Goal: Task Accomplishment & Management: Complete application form

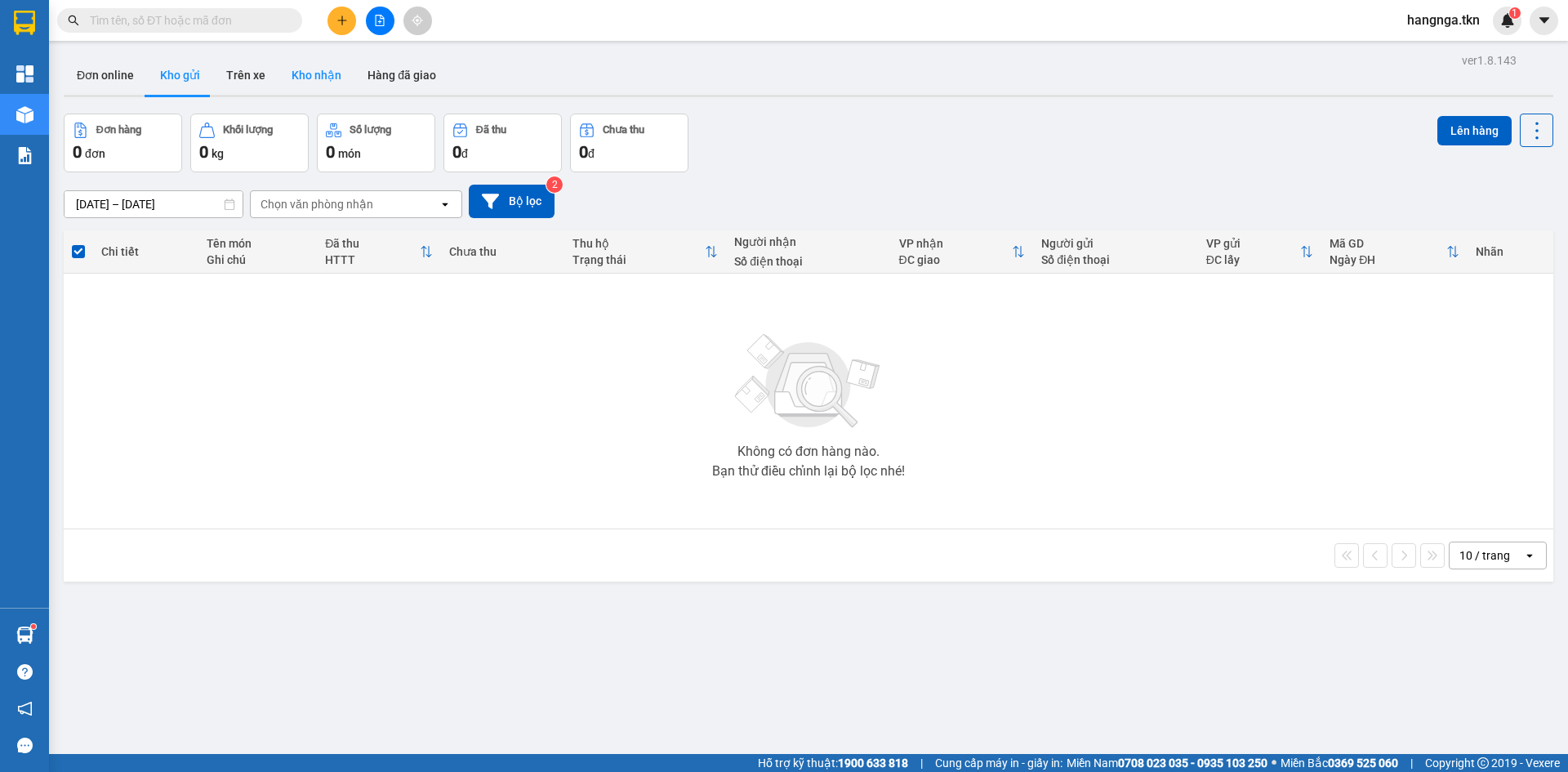
click at [316, 75] on button "Kho nhận" at bounding box center [316, 76] width 76 height 40
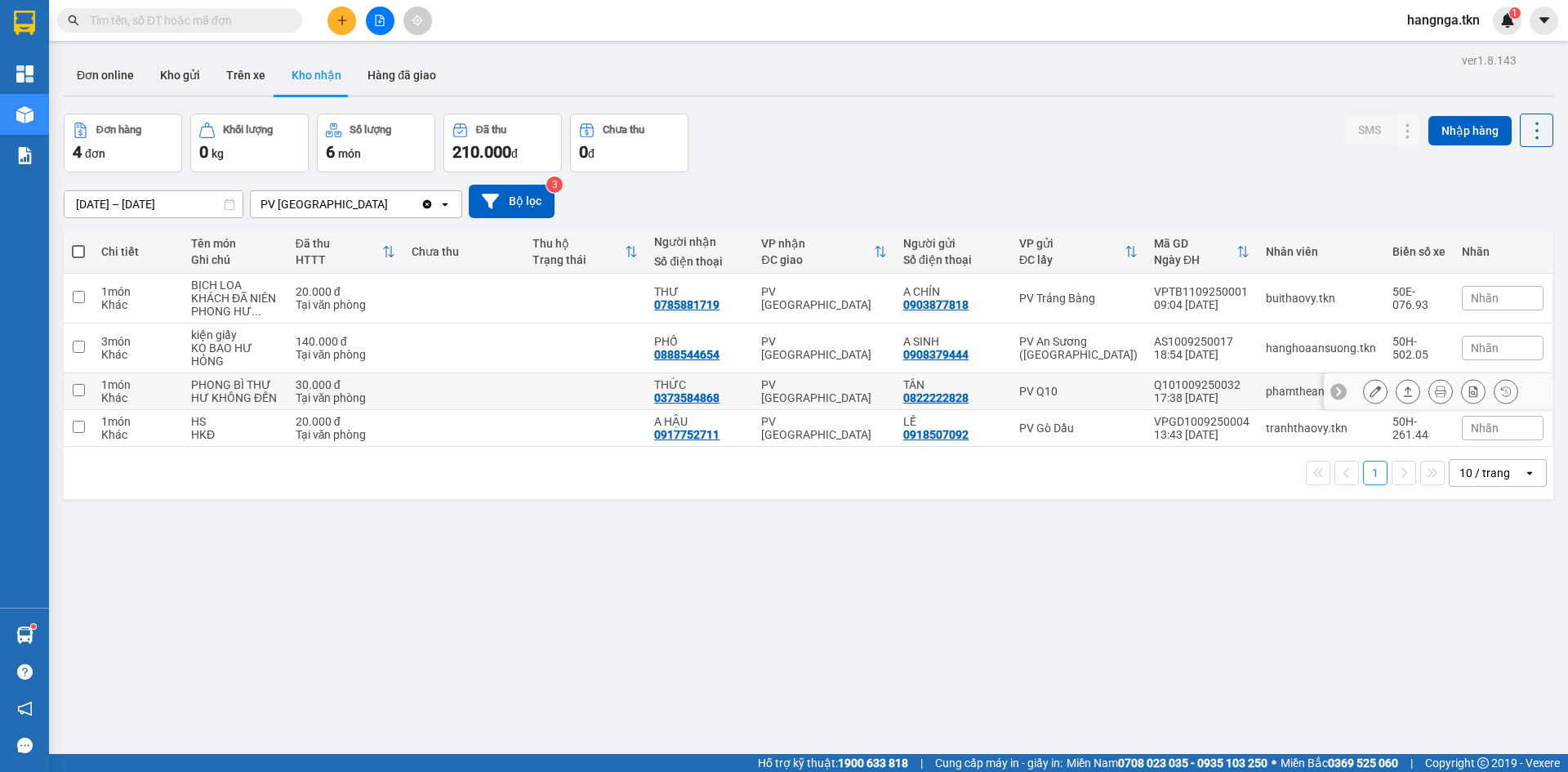
click at [682, 380] on div "THỨC" at bounding box center [700, 384] width 91 height 13
checkbox input "true"
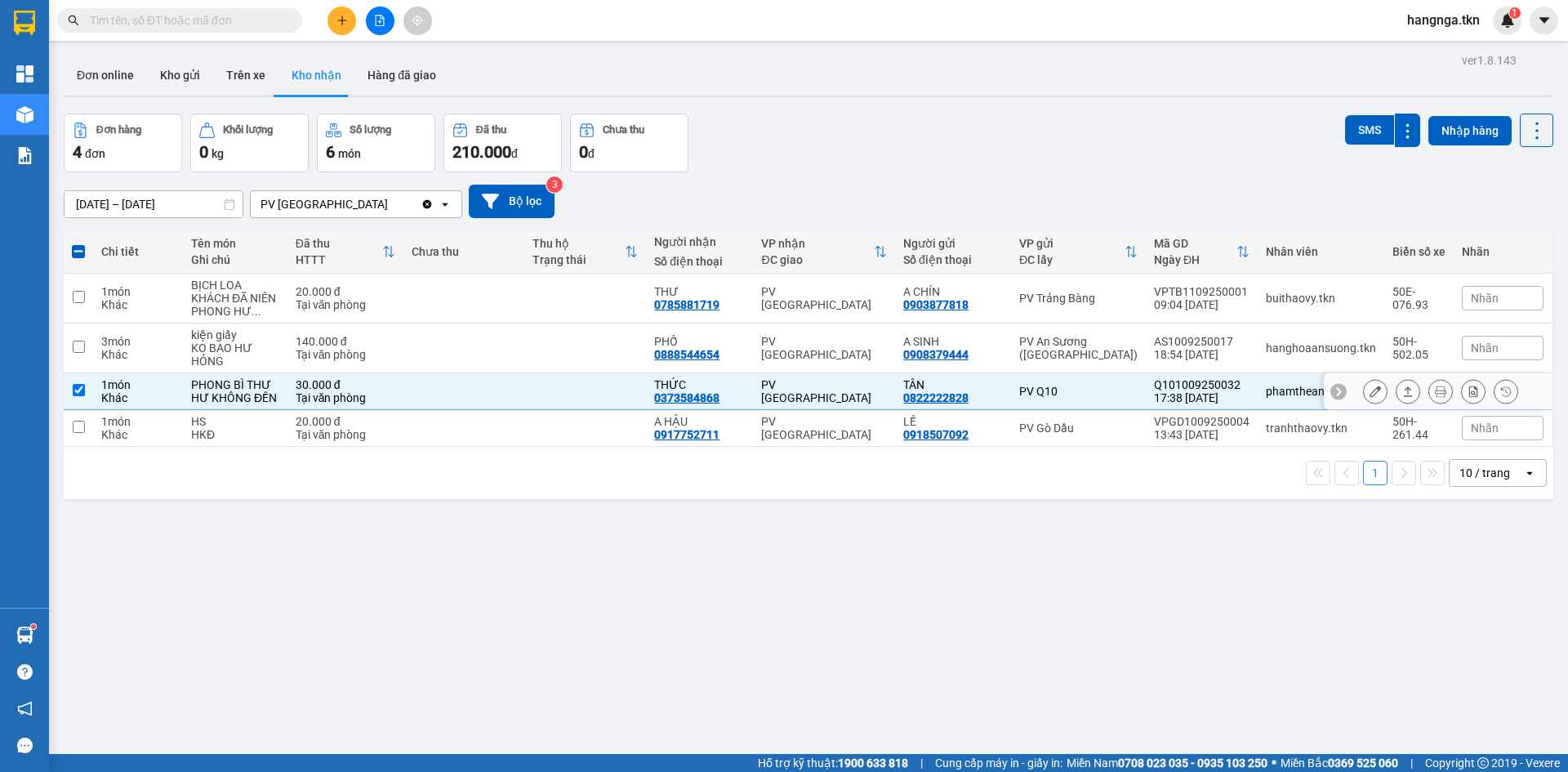
click at [1364, 392] on button at bounding box center [1375, 391] width 23 height 28
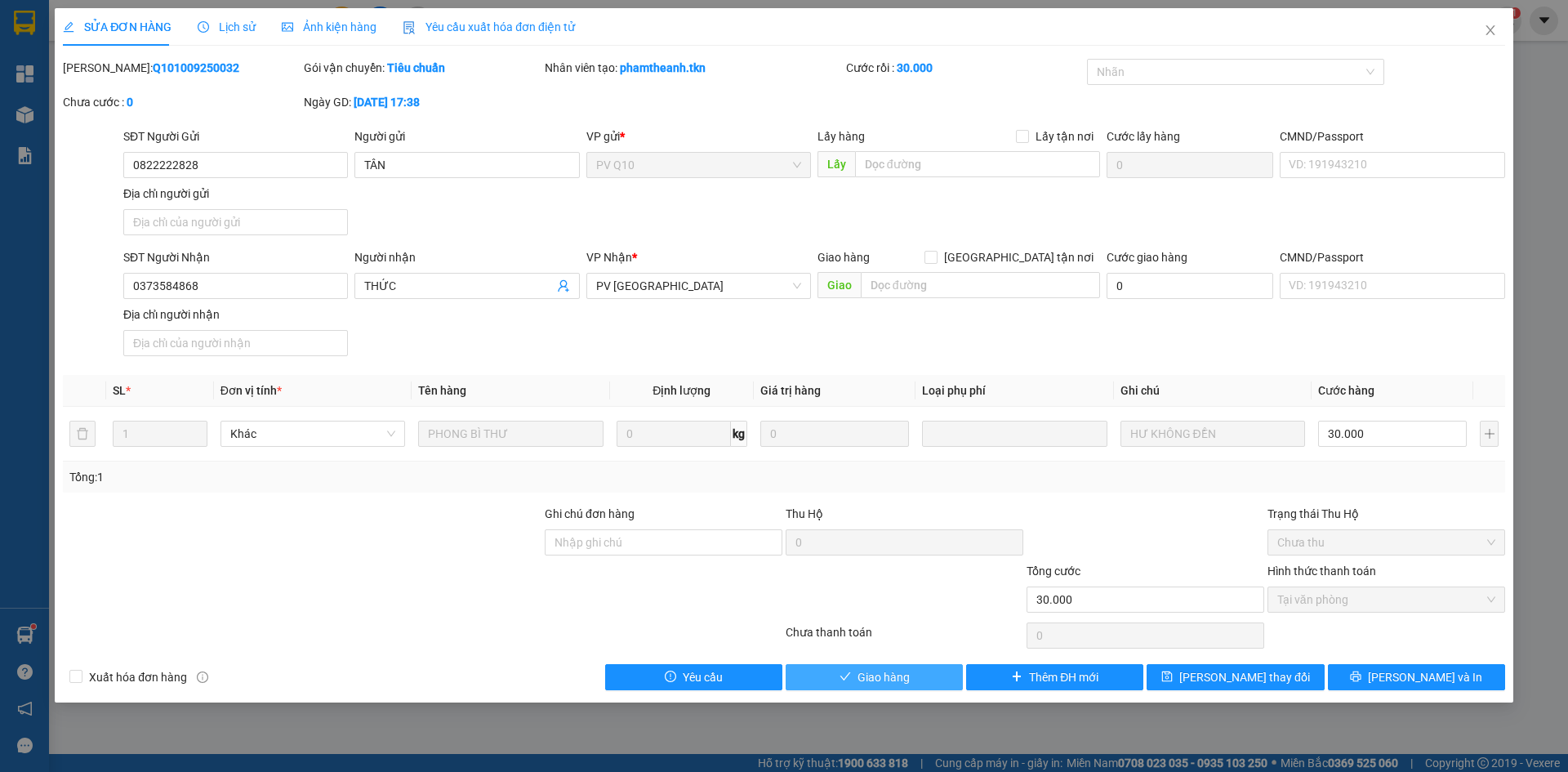
click at [869, 677] on span "Giao hàng" at bounding box center [883, 677] width 52 height 18
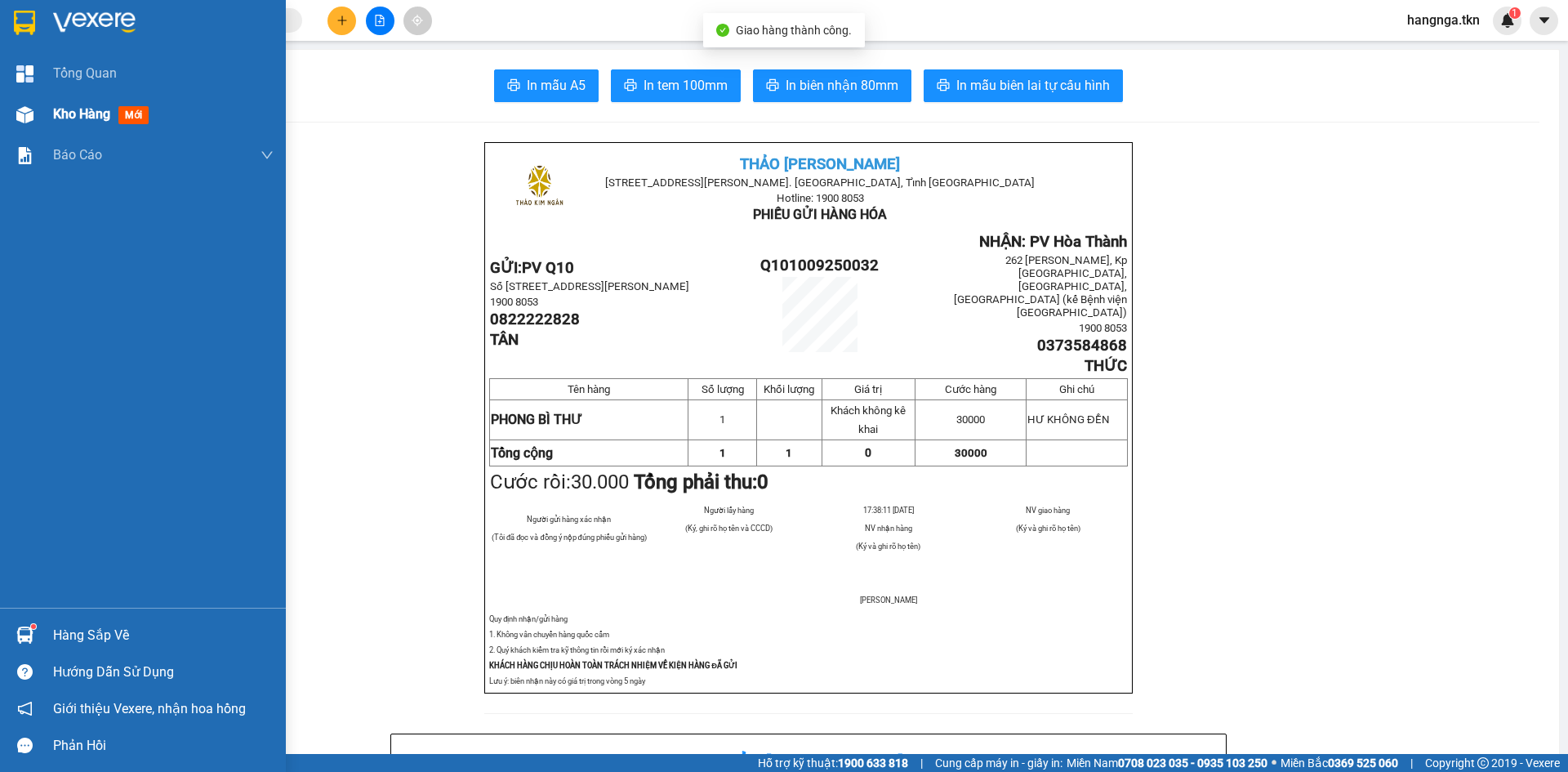
click at [37, 110] on div at bounding box center [24, 114] width 28 height 28
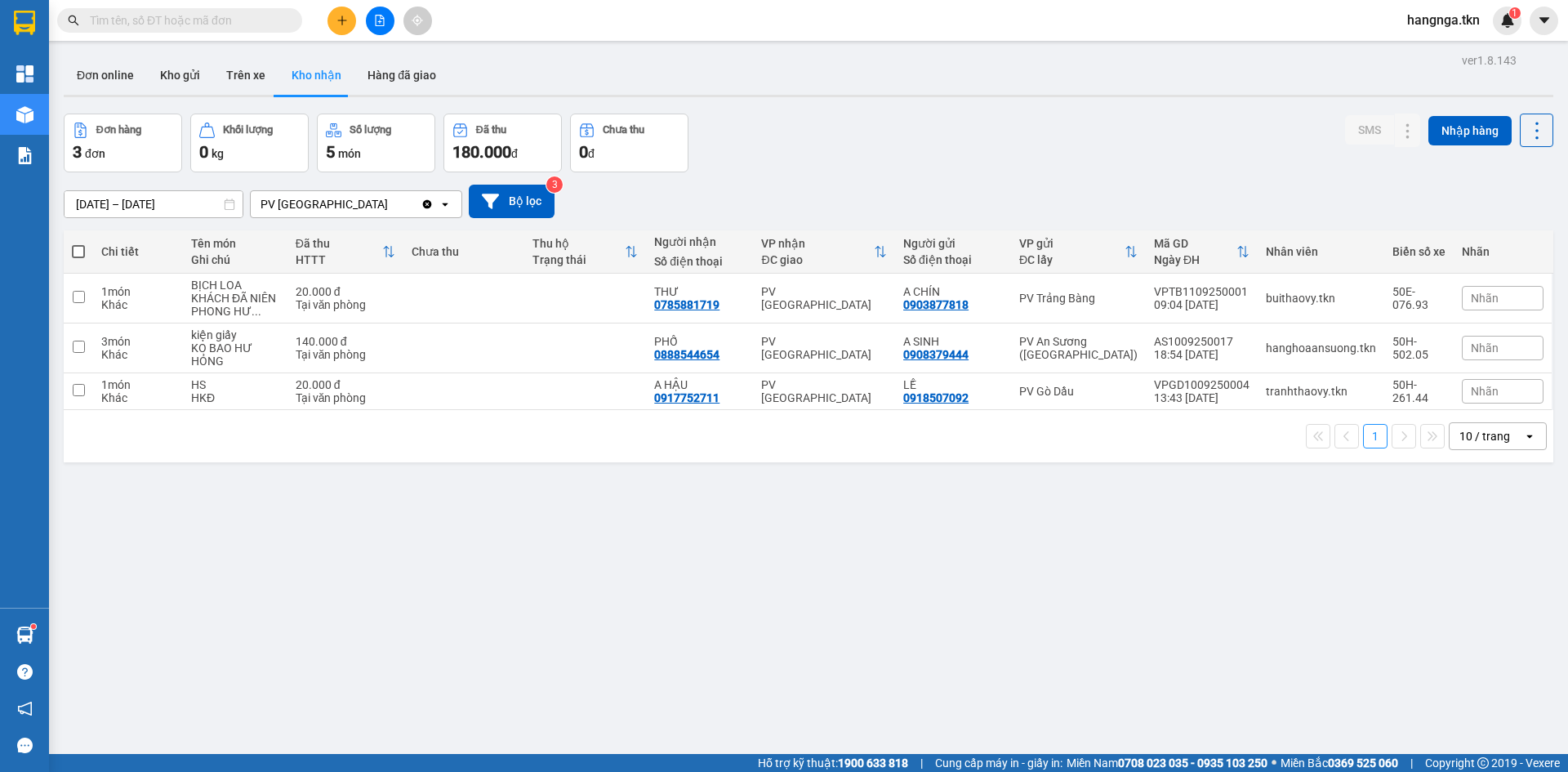
click at [443, 544] on div "ver 1.8.143 Đơn online Kho gửi Trên xe Kho nhận Hàng đã giao Đơn hàng 3 đơn Khố…" at bounding box center [809, 435] width 1503 height 772
click at [331, 27] on button at bounding box center [341, 21] width 28 height 28
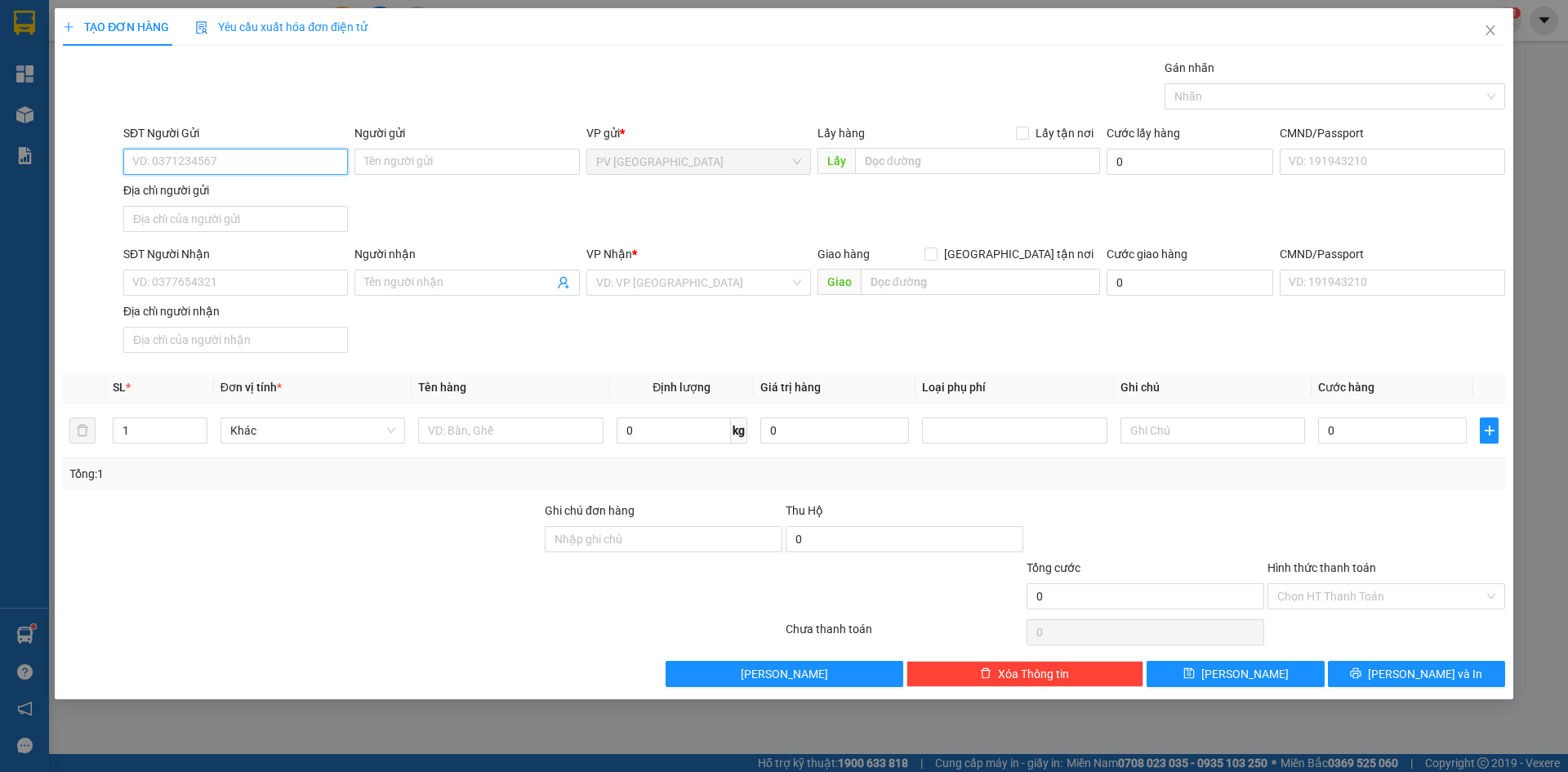
click at [190, 157] on input "SĐT Người Gửi" at bounding box center [235, 161] width 224 height 26
click at [179, 155] on input "SĐT Người Gửi" at bounding box center [235, 161] width 224 height 26
click at [179, 160] on input "SĐT Người Gửi" at bounding box center [235, 161] width 224 height 26
type input "0834567500"
click at [264, 197] on div "0834567500 - NGHĨA" at bounding box center [235, 194] width 205 height 18
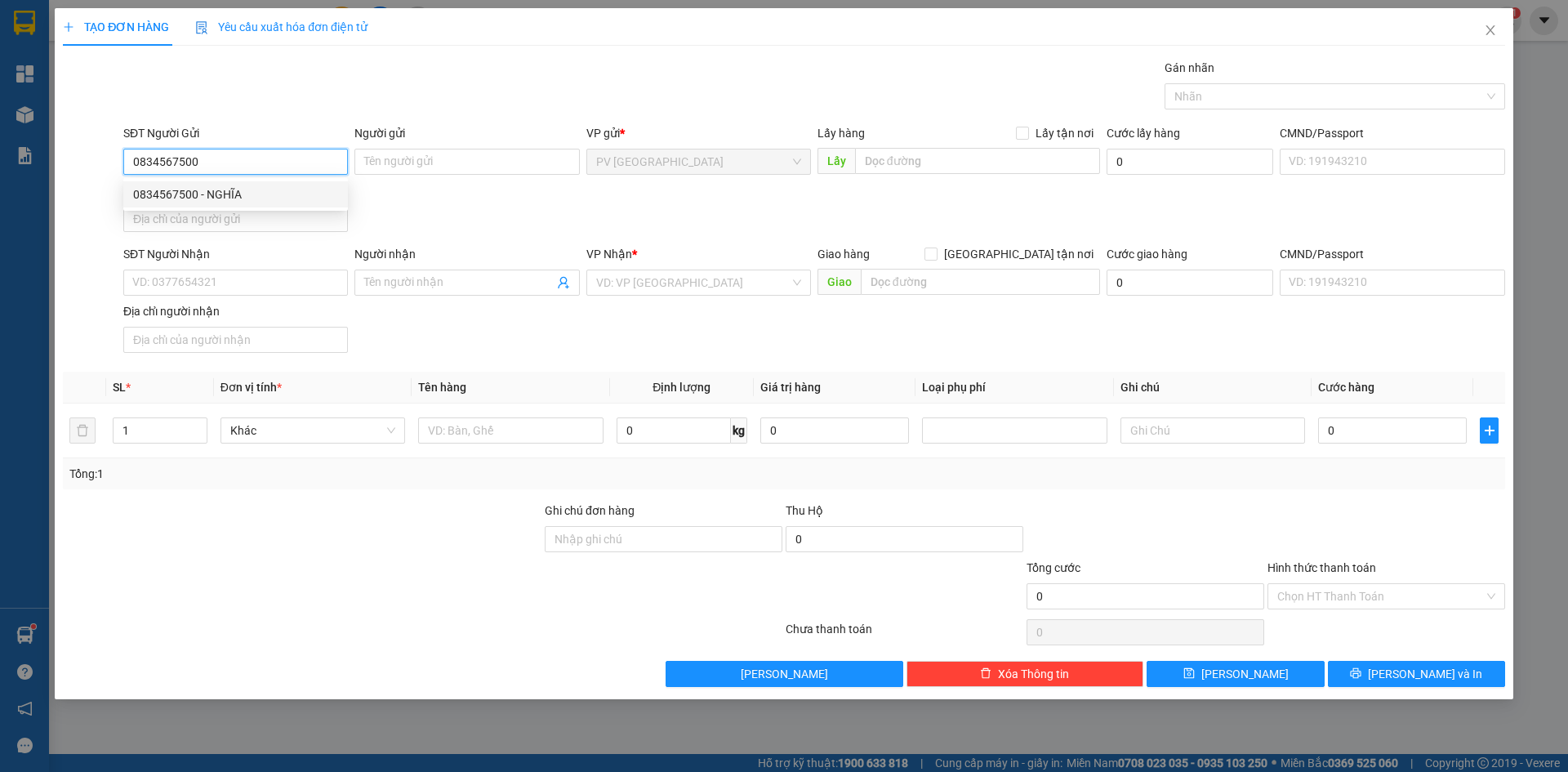
type input "NGHĨA"
type input "0938482862"
type input "cương"
type input "30.000"
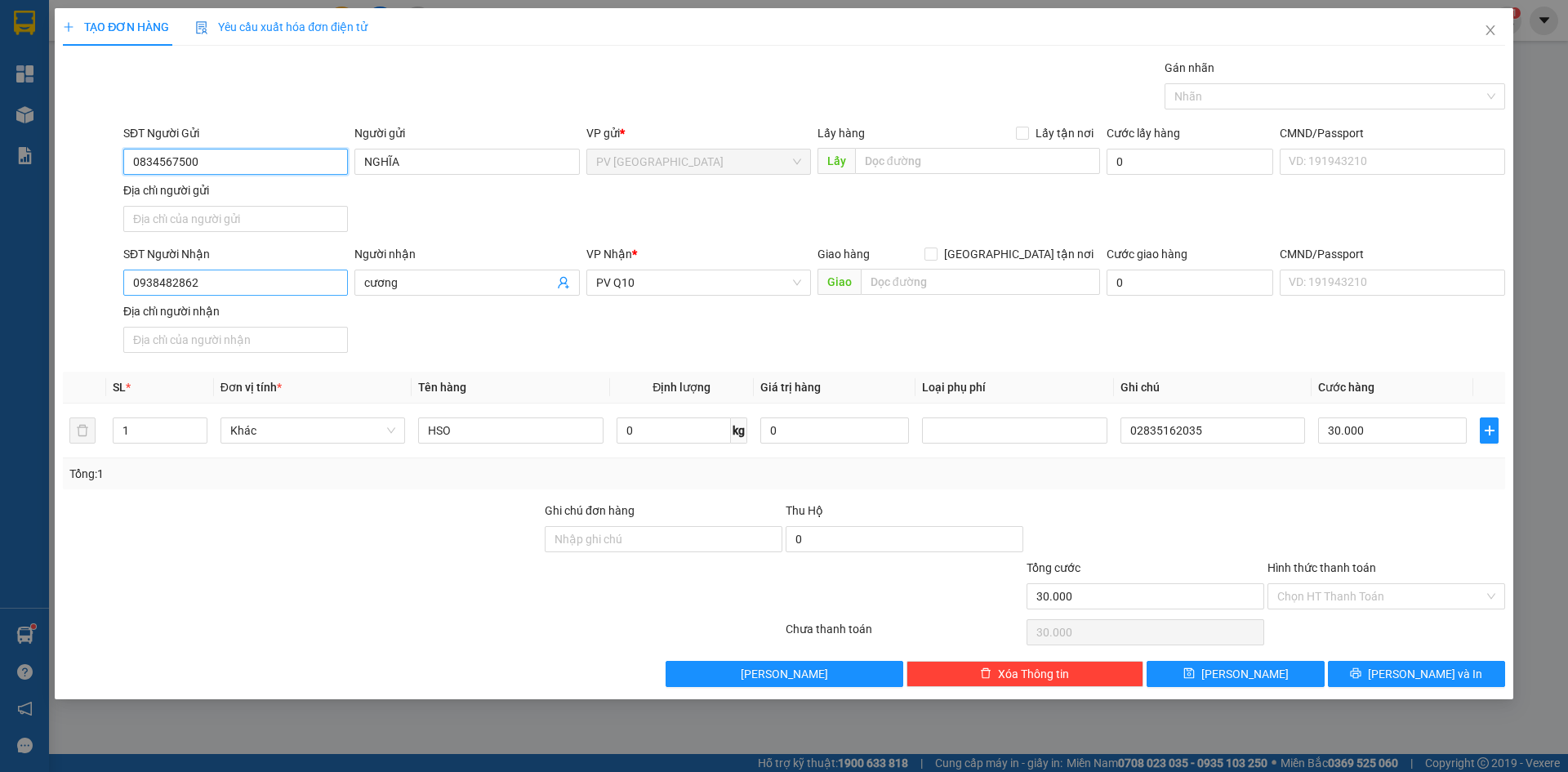
type input "0834567500"
click at [295, 288] on input "0938482862" at bounding box center [235, 283] width 224 height 26
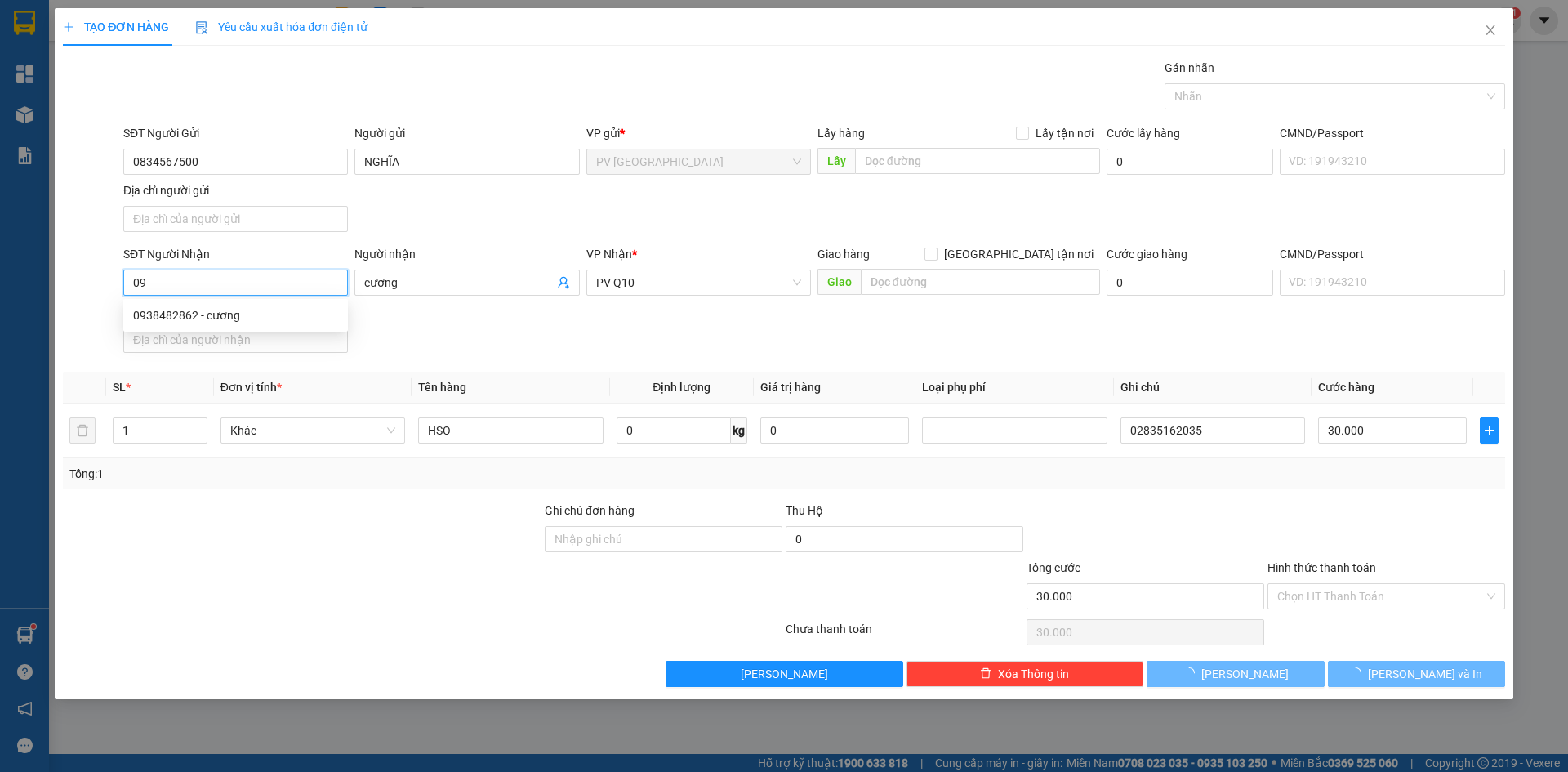
type input "0"
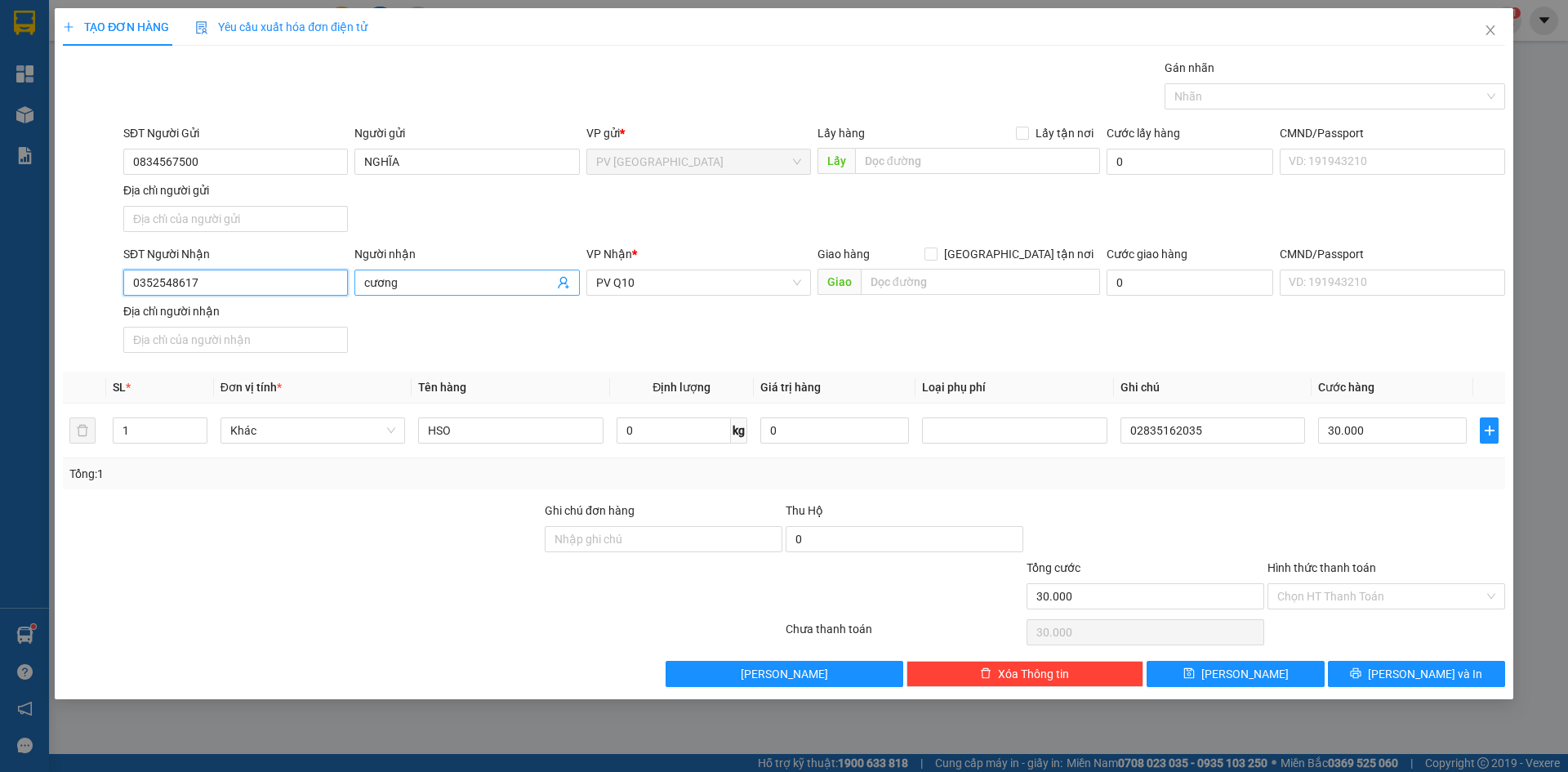
type input "0352548617"
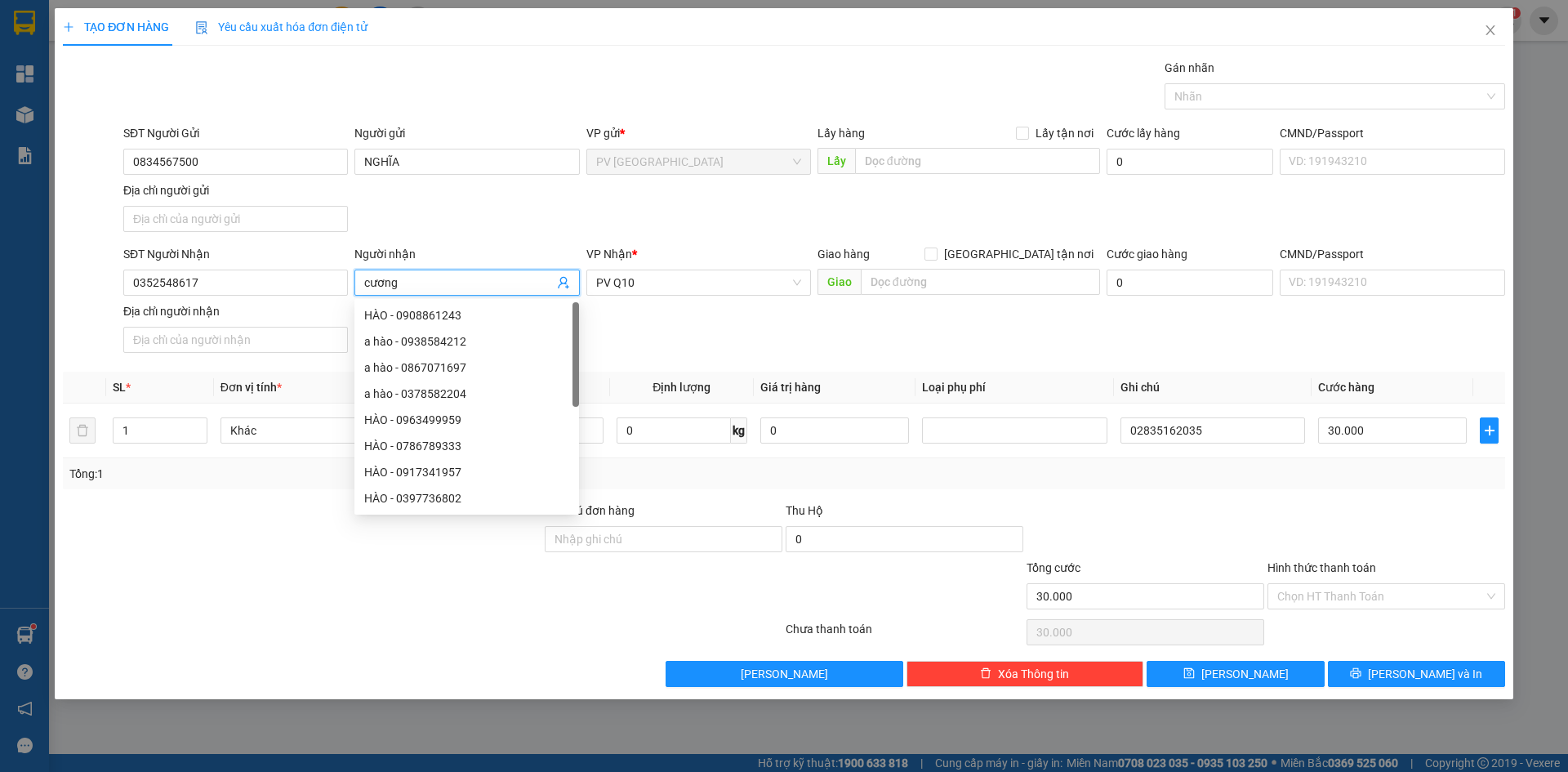
drag, startPoint x: 434, startPoint y: 284, endPoint x: 353, endPoint y: 293, distance: 81.5
click at [353, 293] on div "Người nhận cương" at bounding box center [466, 273] width 231 height 58
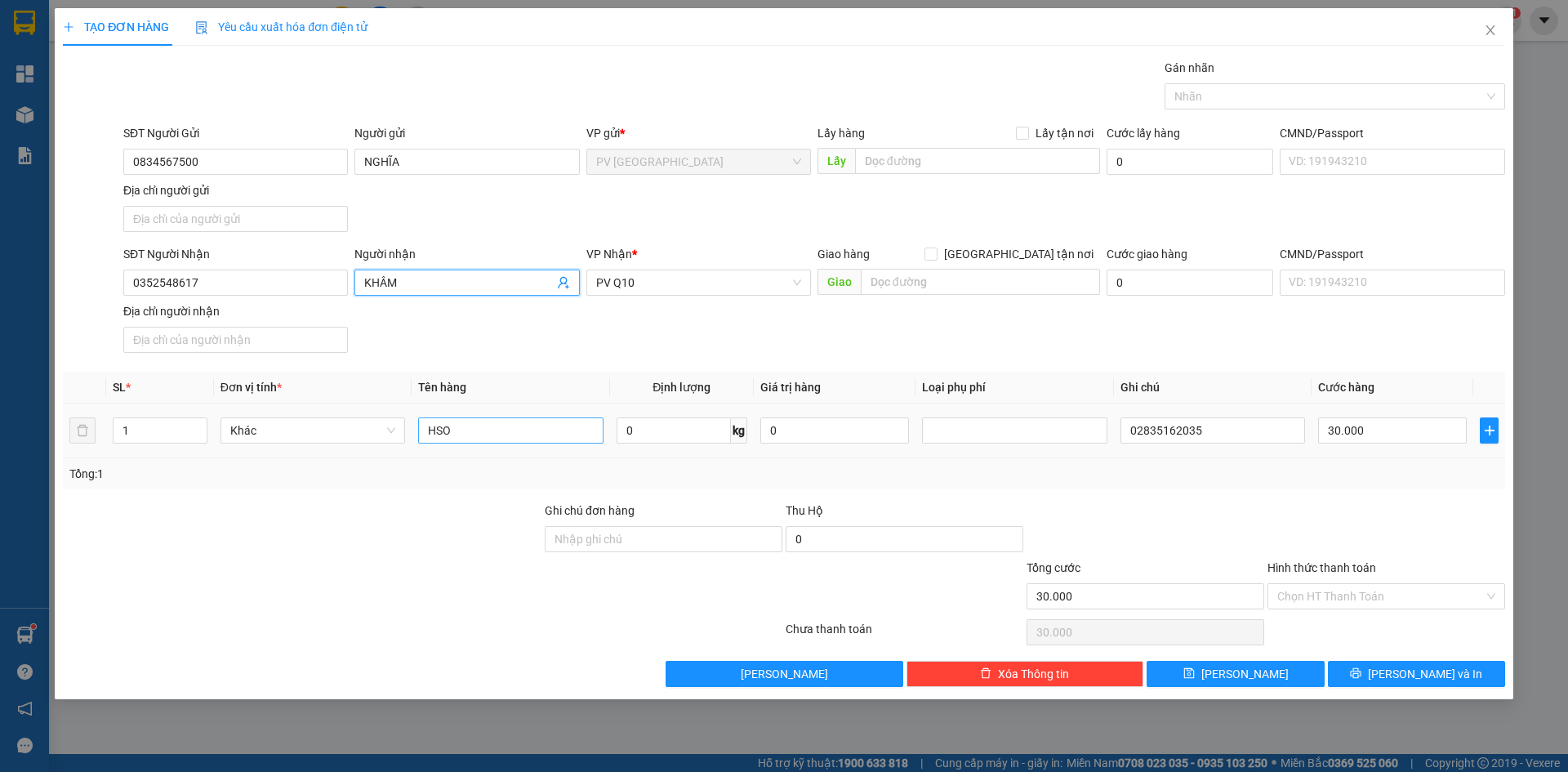
type input "KHÂM"
click at [453, 435] on input "HSO" at bounding box center [510, 430] width 185 height 26
type input "H"
type input "HỒ SƠ"
drag, startPoint x: 1219, startPoint y: 432, endPoint x: 1037, endPoint y: 441, distance: 182.2
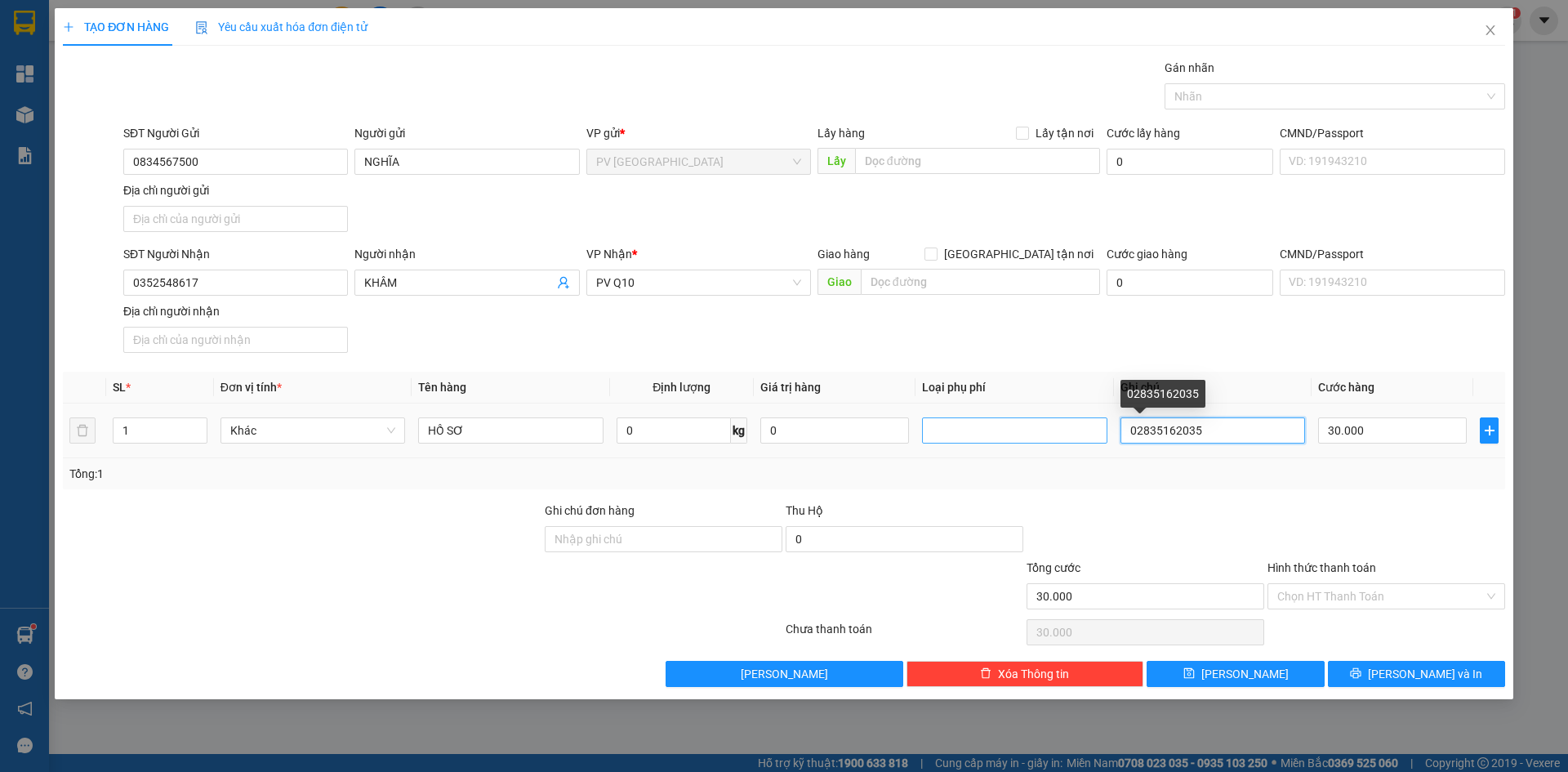
click at [1037, 441] on tr "1 Khác HỒ SƠ 0 kg 0 02835162035 30.000" at bounding box center [783, 431] width 1442 height 55
type input "HƯ KHÔNG ĐỀN"
drag, startPoint x: 1243, startPoint y: 465, endPoint x: 1312, endPoint y: 562, distance: 119.0
click at [1245, 470] on div "Tổng: 1" at bounding box center [784, 473] width 1429 height 18
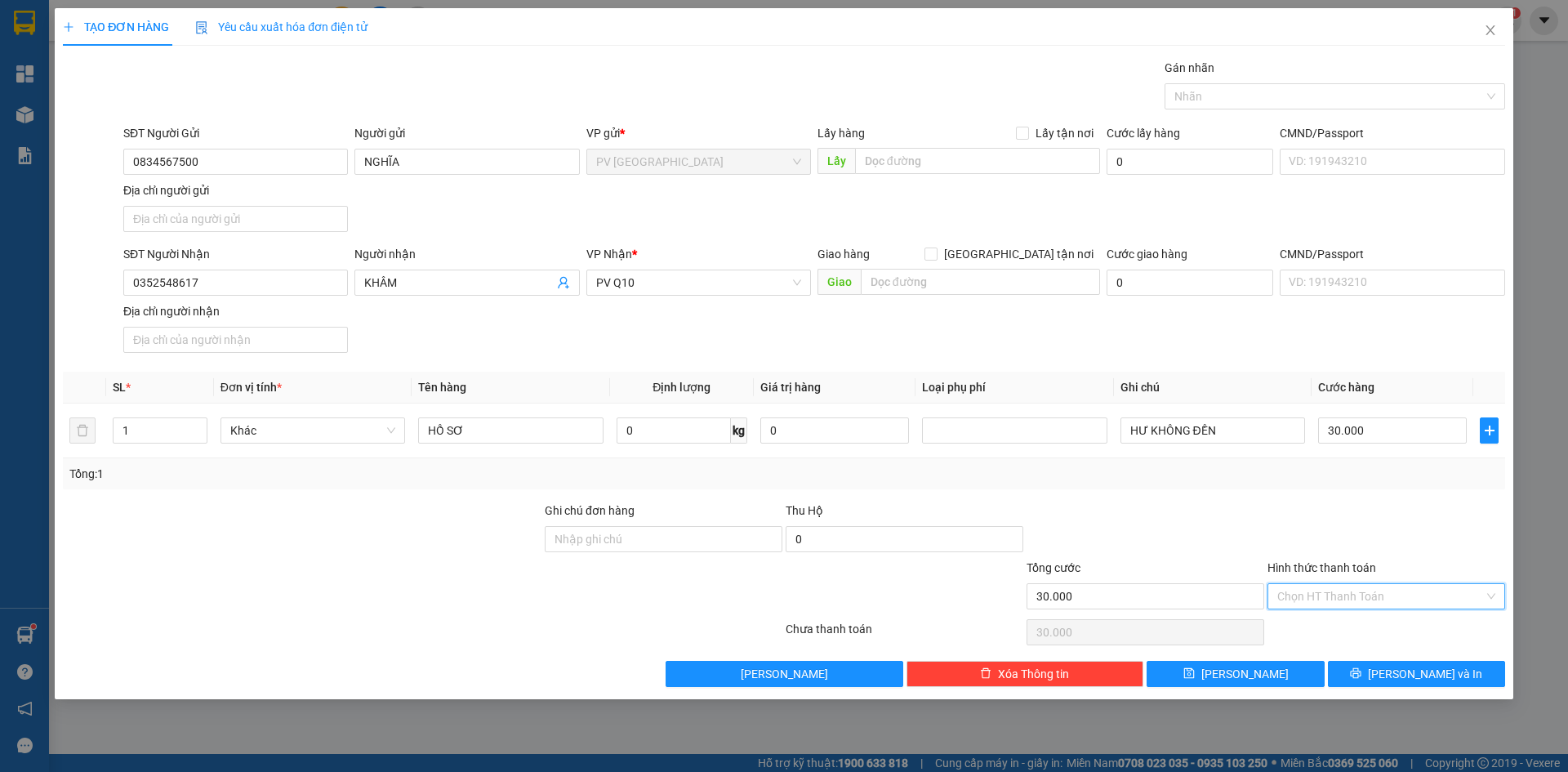
click at [1310, 585] on input "Hình thức thanh toán" at bounding box center [1380, 596] width 207 height 25
click at [1315, 623] on div "Tại văn phòng" at bounding box center [1386, 629] width 218 height 18
type input "0"
click at [1339, 529] on div at bounding box center [1386, 530] width 241 height 58
click at [1383, 671] on button "[PERSON_NAME] và In" at bounding box center [1416, 673] width 177 height 26
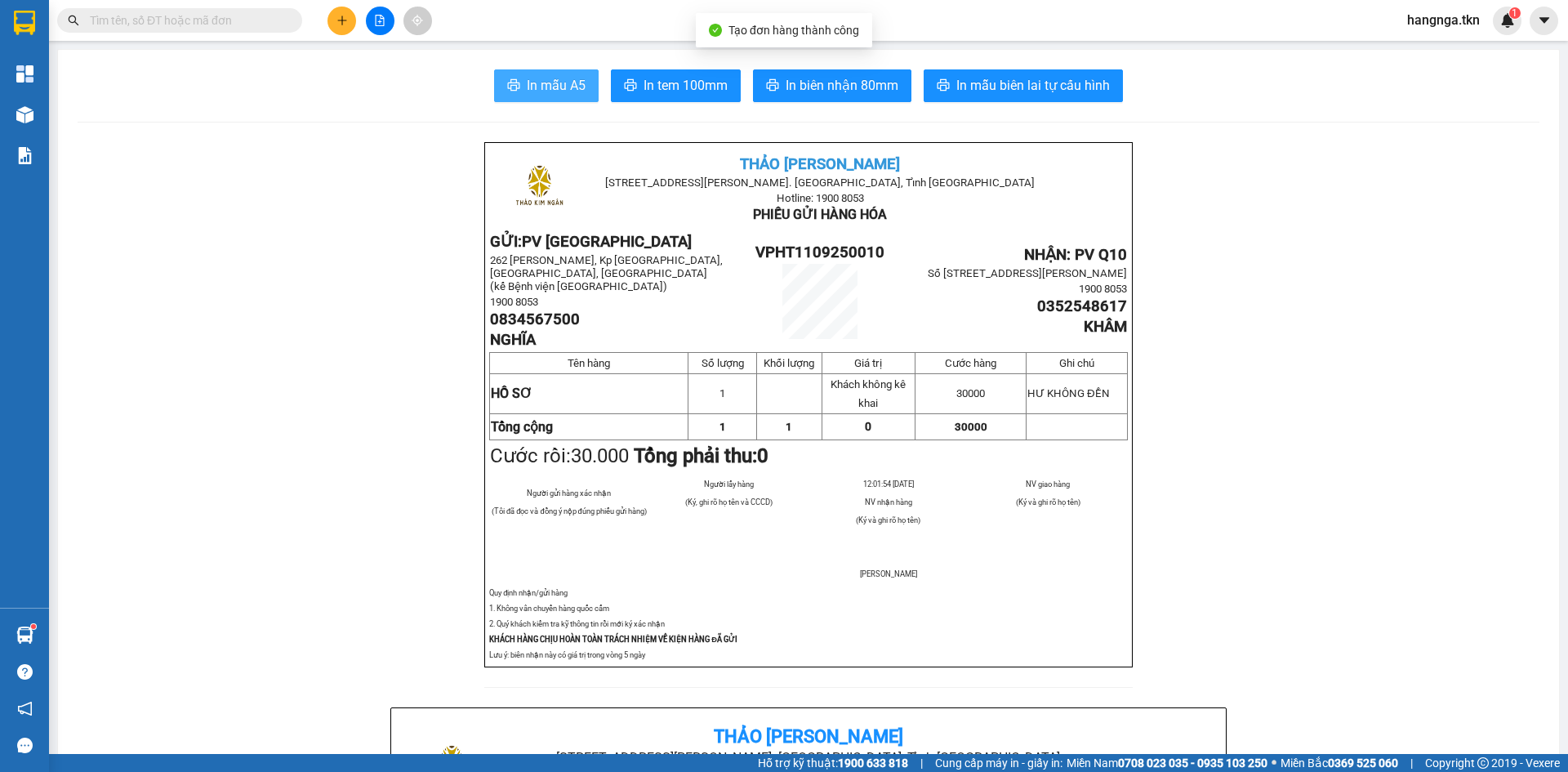
click at [539, 71] on button "In mẫu A5" at bounding box center [546, 86] width 105 height 33
click at [346, 14] on button at bounding box center [341, 21] width 28 height 28
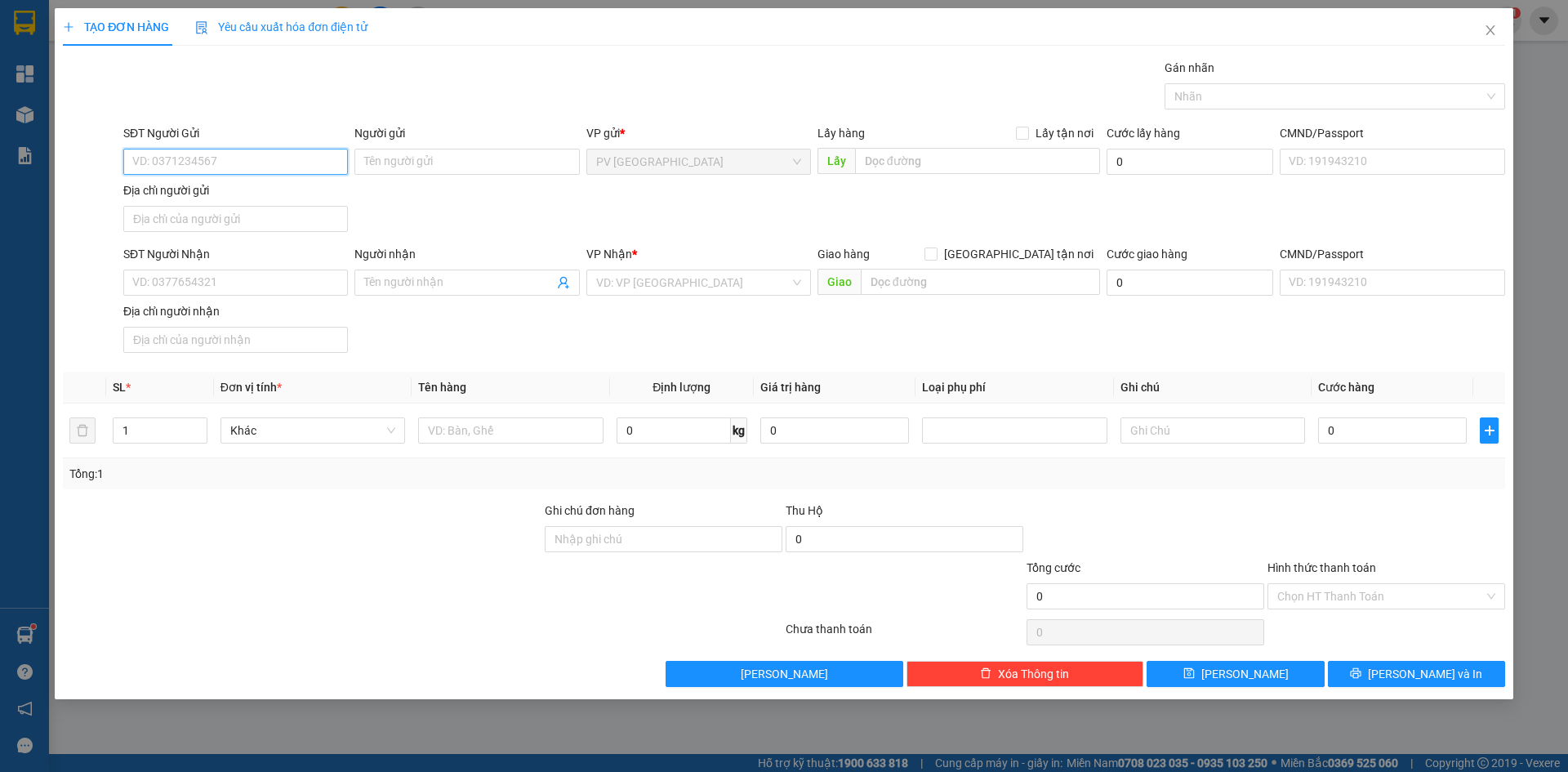
click at [236, 149] on input "SĐT Người Gửi" at bounding box center [235, 161] width 224 height 26
type input "0775117151"
click at [230, 190] on div "0775117151 - trọng" at bounding box center [235, 194] width 205 height 18
type input "trọng"
type input "0903375053"
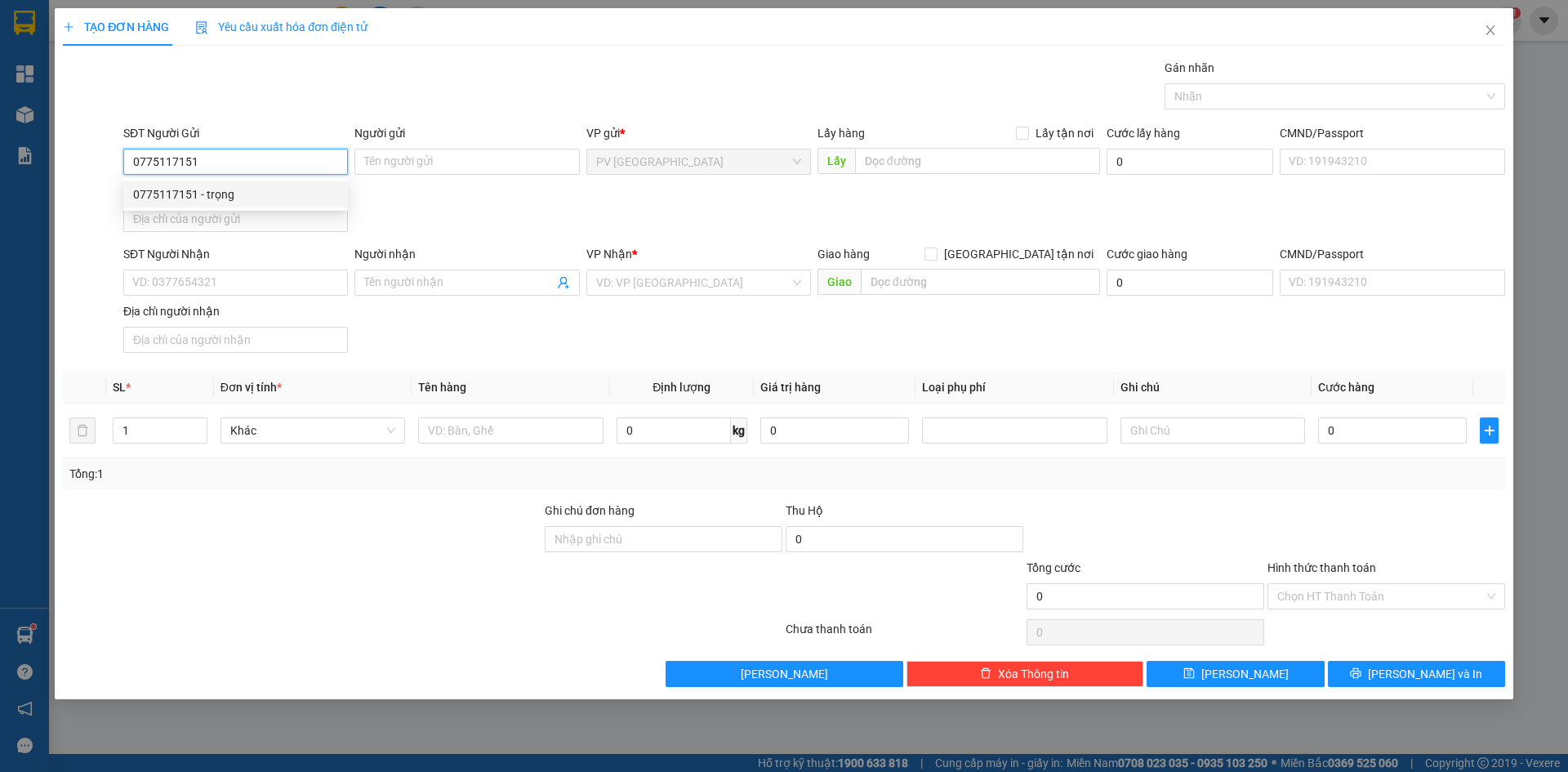
type input "hiếu"
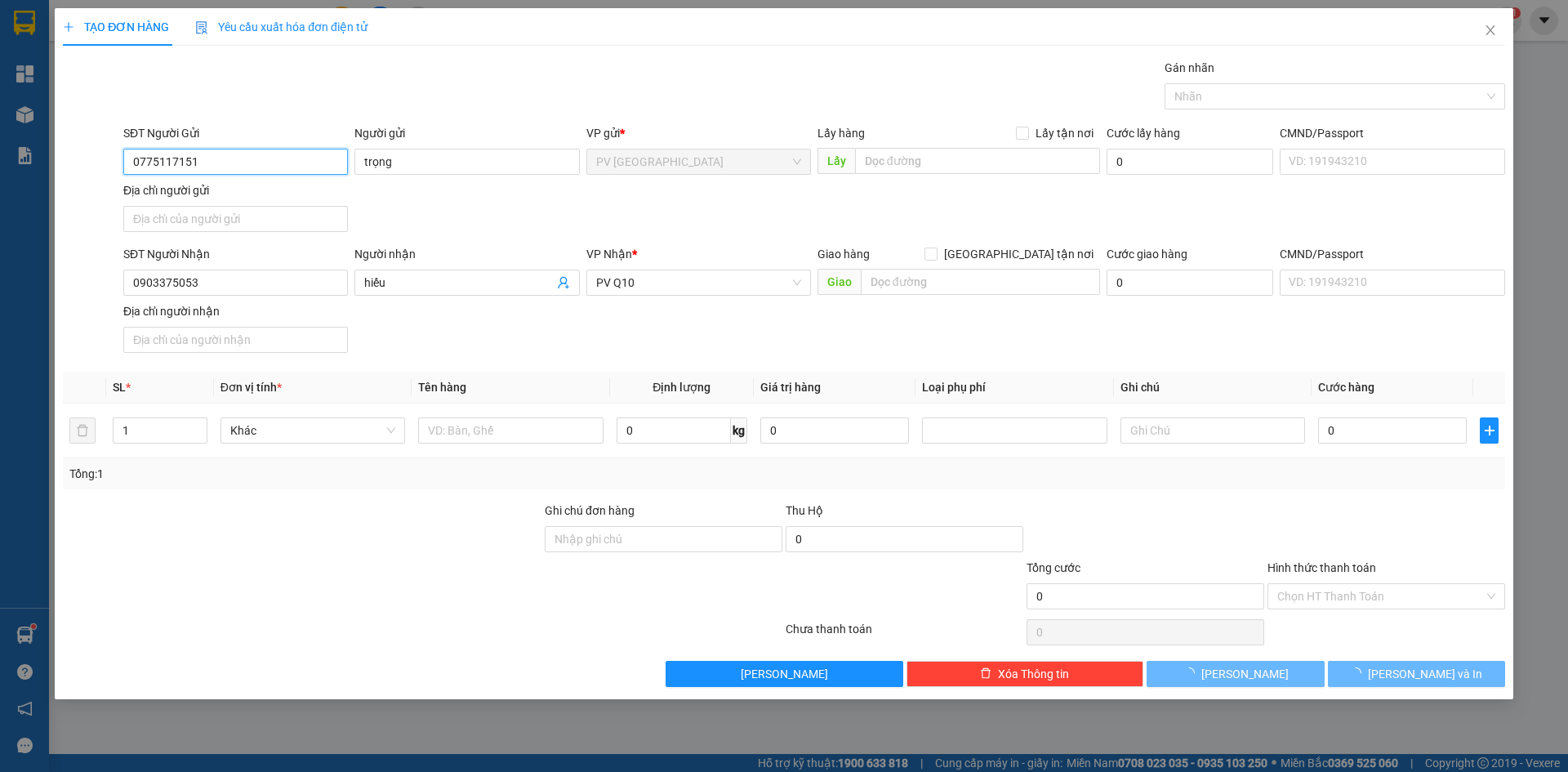
type input "0775117151"
type input "30.000"
click at [442, 338] on div "SĐT Người Nhận 0903375053 Người nhận hiếu VP Nhận * PV Q10 Giao hàng Giao tận n…" at bounding box center [814, 301] width 1389 height 114
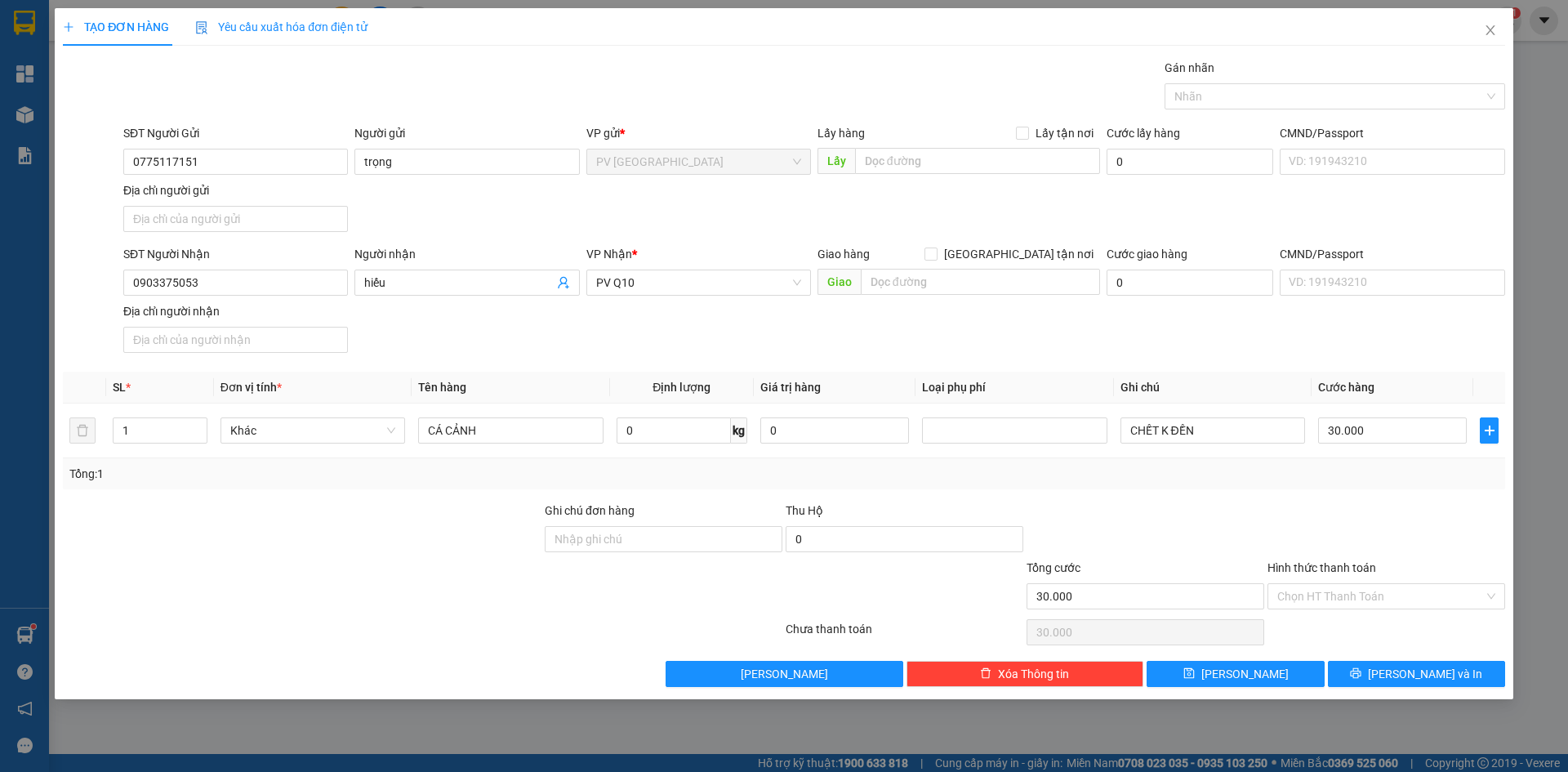
click at [389, 497] on div "Transit Pickup Surcharge Ids Transit Deliver Surcharge Ids Transit Deliver Surc…" at bounding box center [783, 372] width 1442 height 628
click at [1355, 596] on input "Hình thức thanh toán" at bounding box center [1380, 596] width 207 height 25
click at [1340, 632] on div "Tại văn phòng" at bounding box center [1386, 629] width 218 height 18
drag, startPoint x: 1342, startPoint y: 501, endPoint x: 1359, endPoint y: 587, distance: 87.7
click at [1342, 507] on div at bounding box center [1386, 530] width 241 height 58
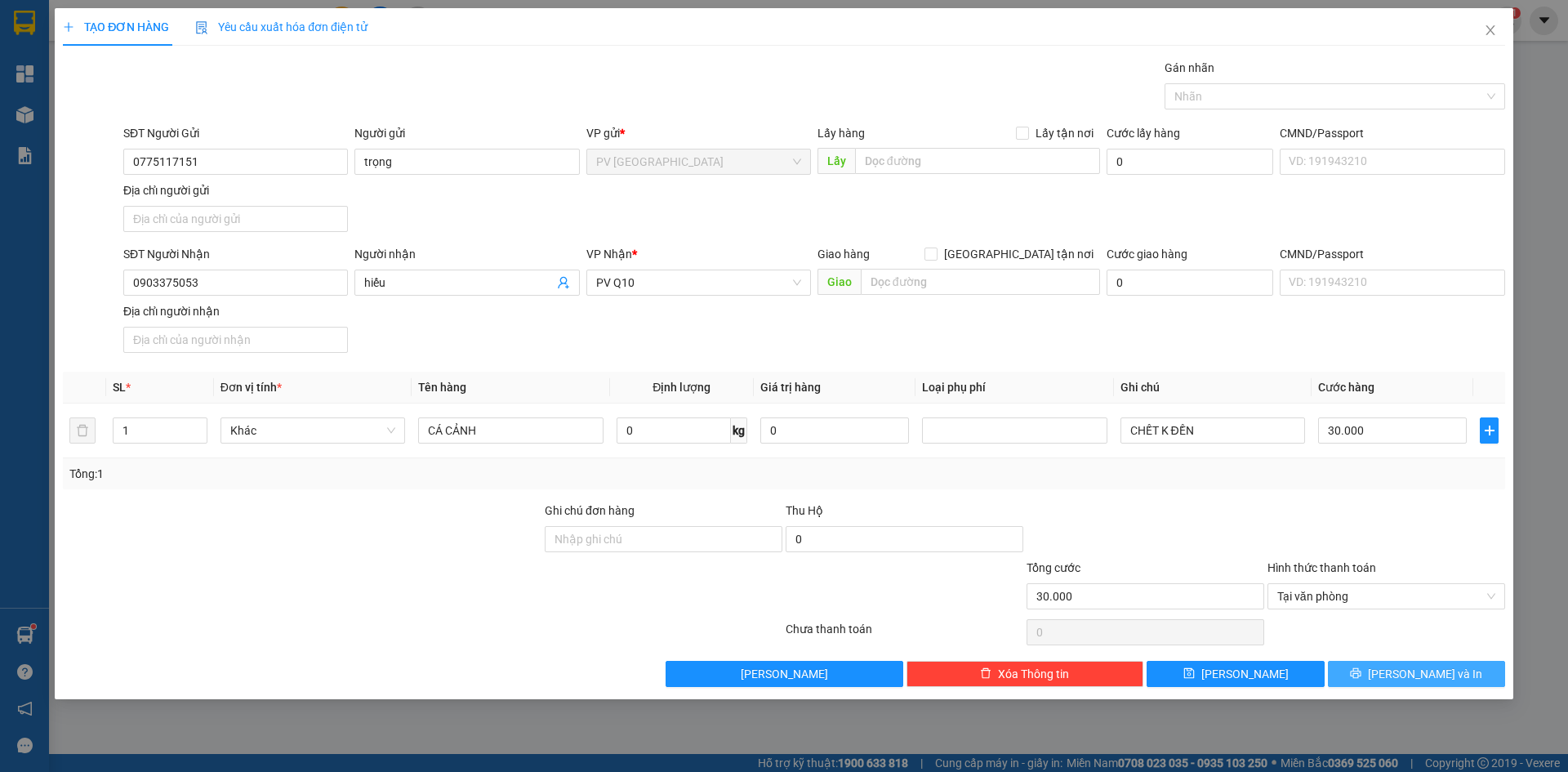
click at [1375, 666] on button "[PERSON_NAME] và In" at bounding box center [1416, 673] width 177 height 26
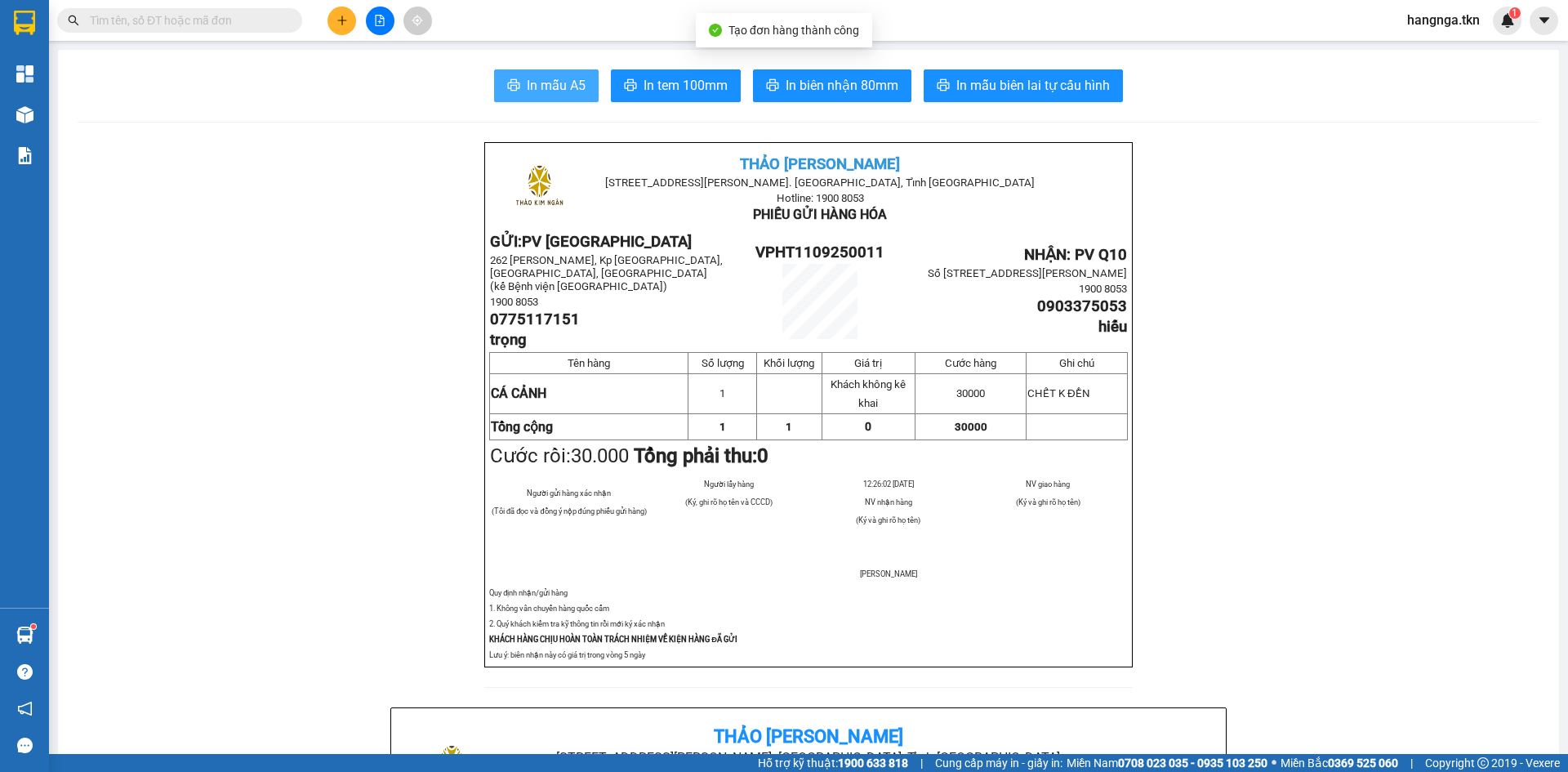
click at [538, 93] on span "In mẫu A5" at bounding box center [556, 85] width 58 height 21
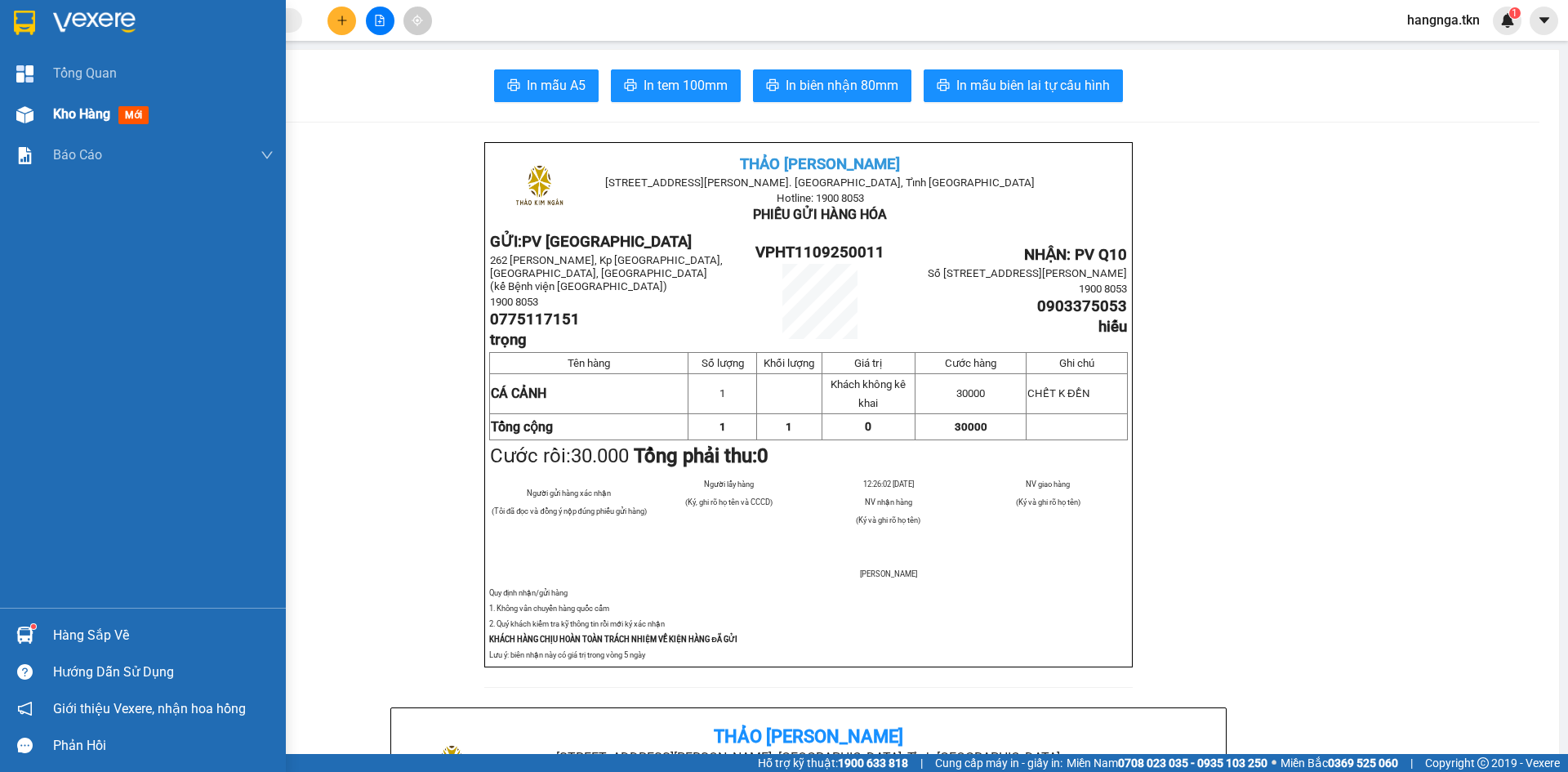
click at [80, 120] on span "Kho hàng" at bounding box center [82, 114] width 58 height 15
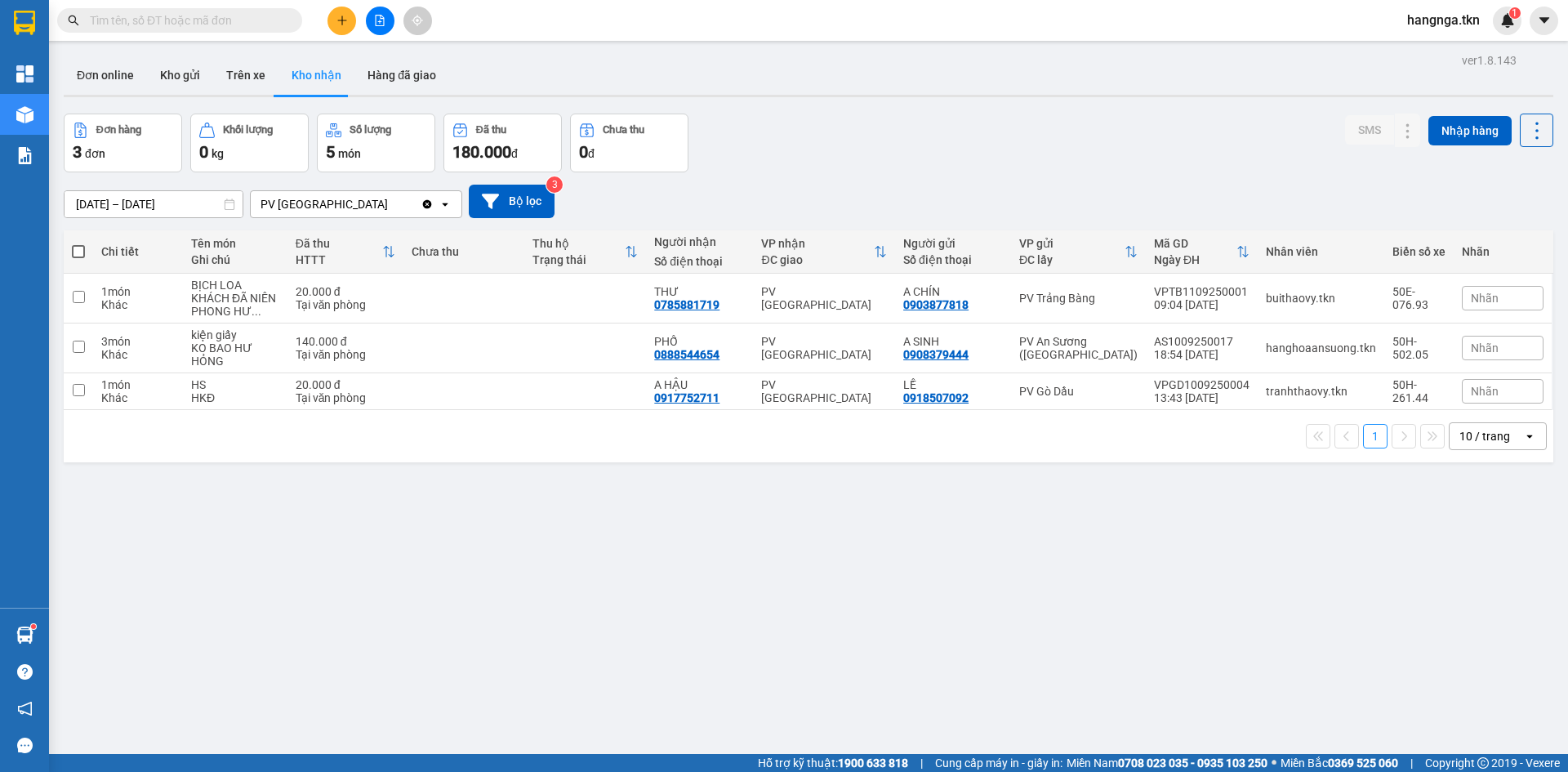
click at [680, 656] on div "ver 1.8.143 Đơn online Kho gửi Trên xe Kho nhận Hàng đã giao Đơn hàng 3 đơn Khố…" at bounding box center [809, 435] width 1503 height 772
